Goal: Transaction & Acquisition: Purchase product/service

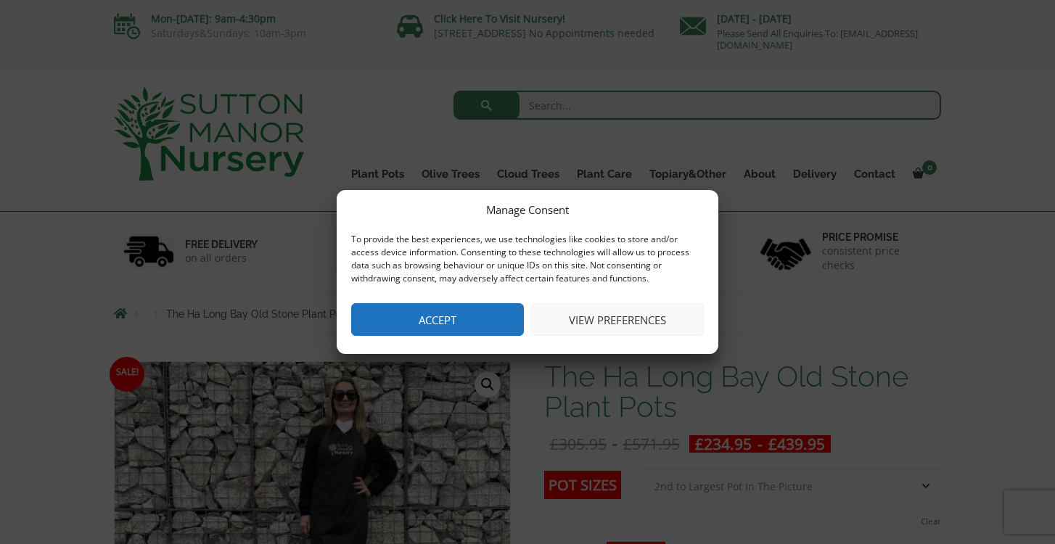
click at [450, 318] on button "Accept" at bounding box center [437, 319] width 173 height 33
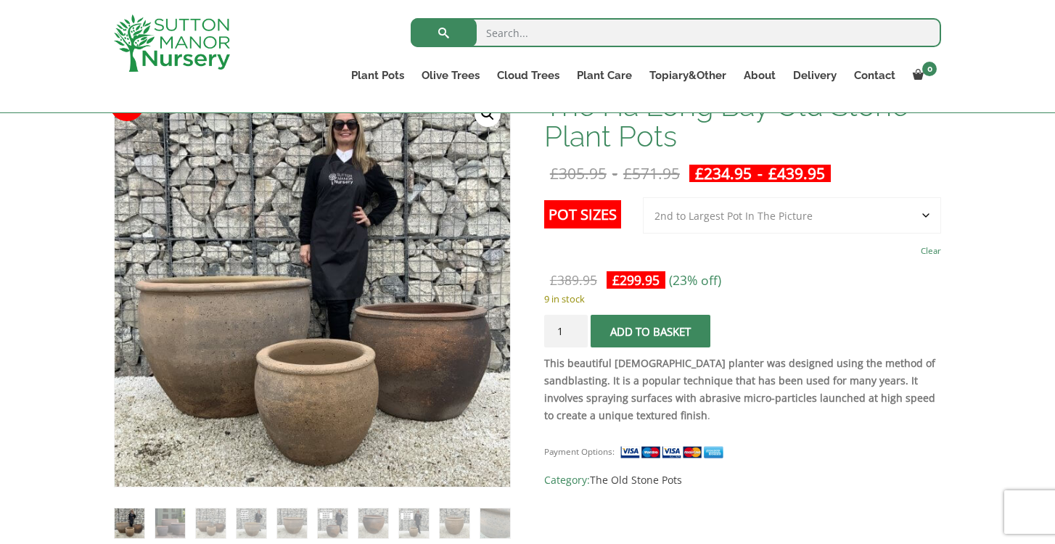
scroll to position [242, 0]
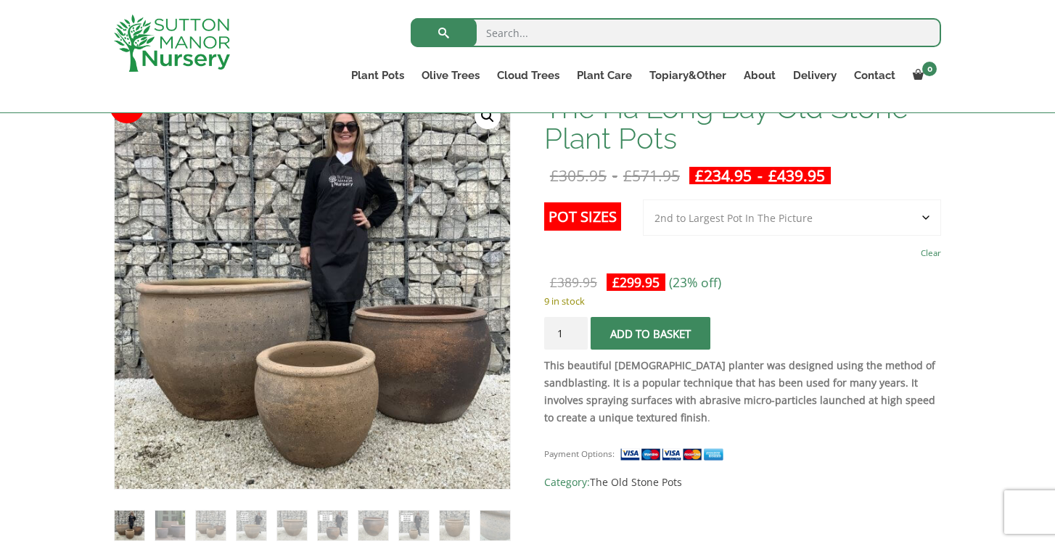
select select "Largest pot In The Picture"
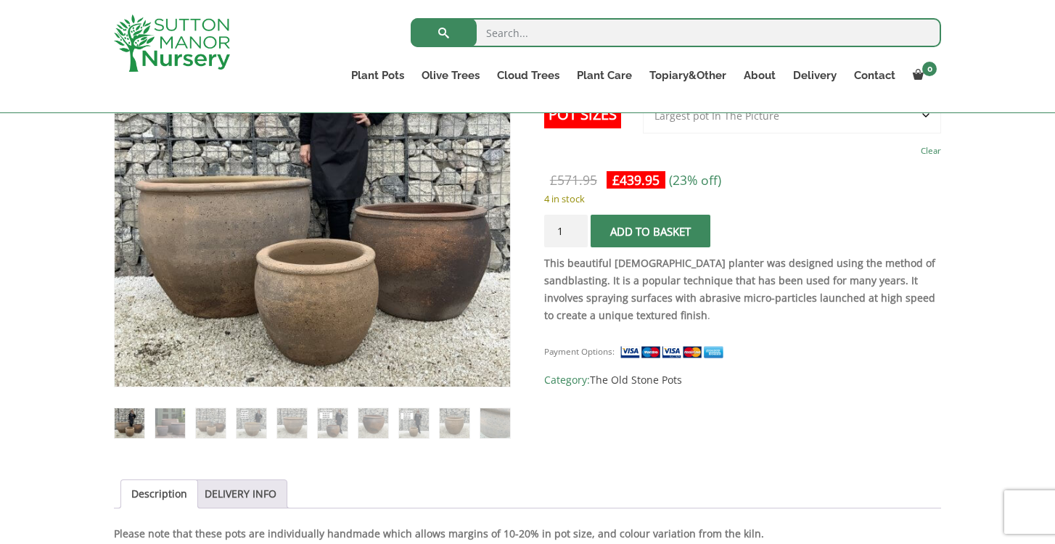
scroll to position [346, 0]
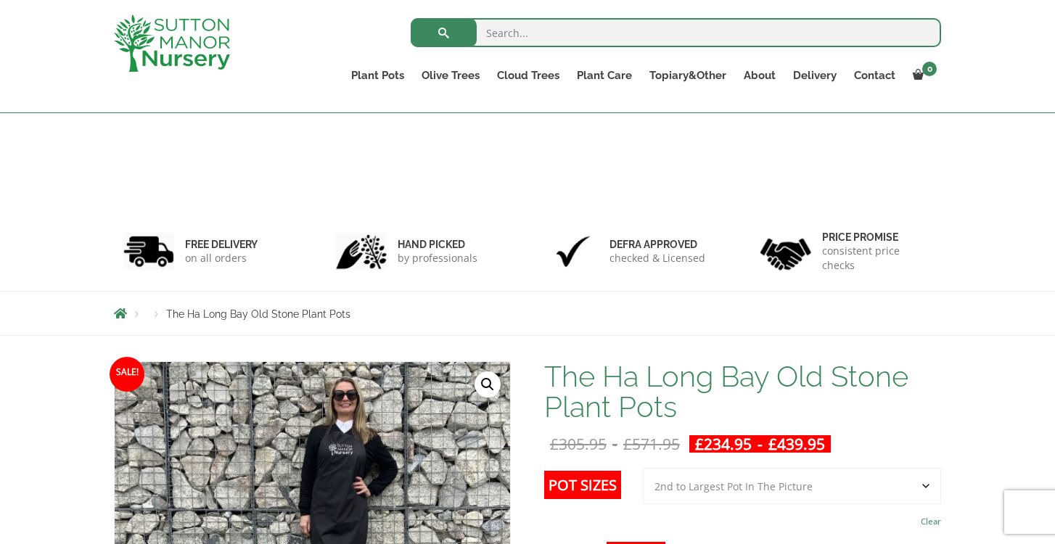
scroll to position [346, 0]
